Goal: Check status: Check status

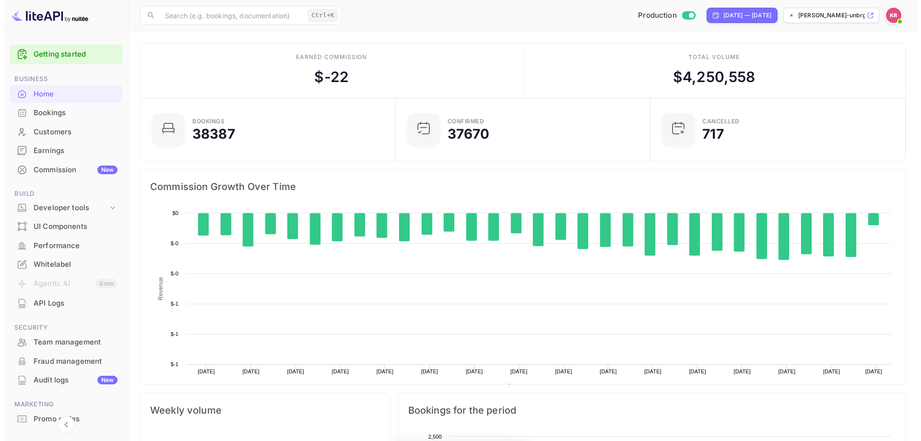
scroll to position [149, 242]
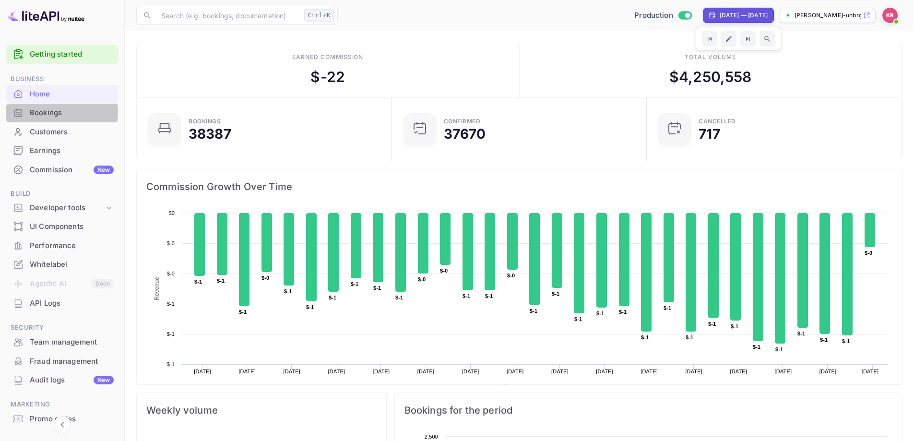
click at [41, 112] on div "Bookings" at bounding box center [72, 112] width 84 height 11
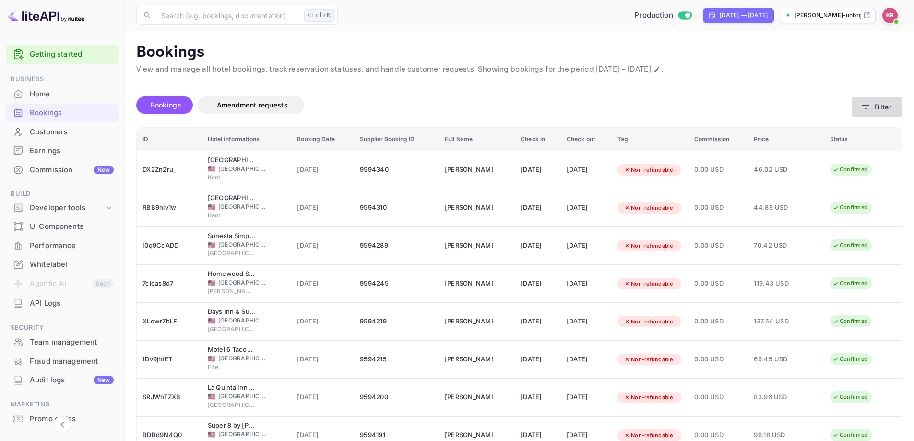
click at [879, 115] on button "Filter" at bounding box center [876, 107] width 51 height 20
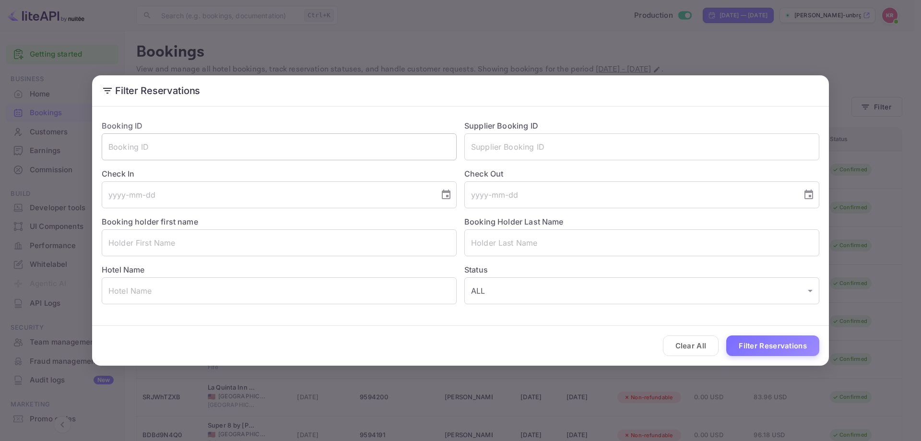
click at [191, 148] on input "text" at bounding box center [279, 146] width 355 height 27
paste input "6mHz0j4OU"
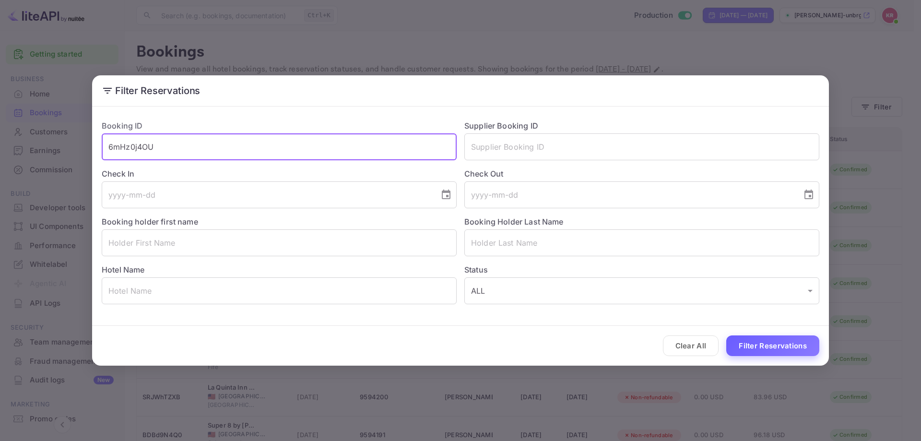
type input "6mHz0j4OU"
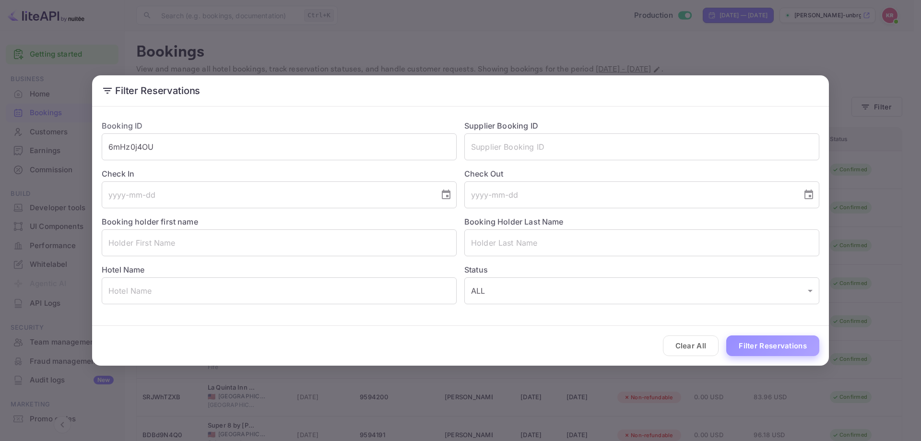
click at [771, 350] on button "Filter Reservations" at bounding box center [772, 345] width 93 height 21
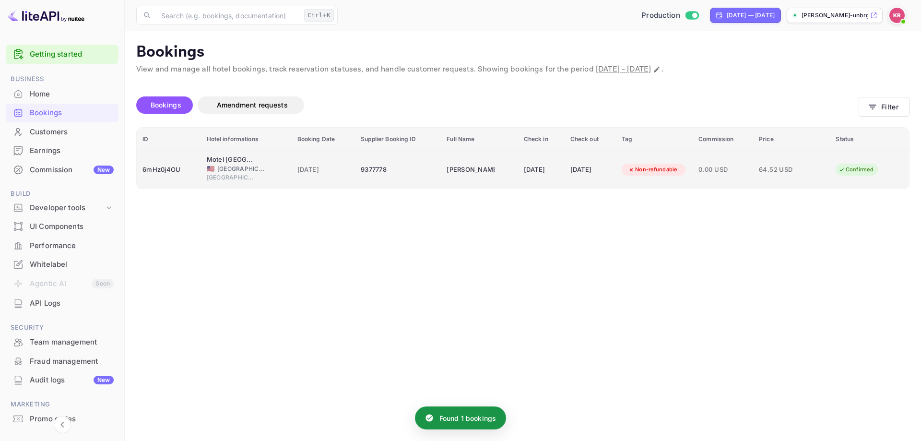
click at [535, 164] on div "[DATE]" at bounding box center [541, 169] width 35 height 15
